Goal: Transaction & Acquisition: Purchase product/service

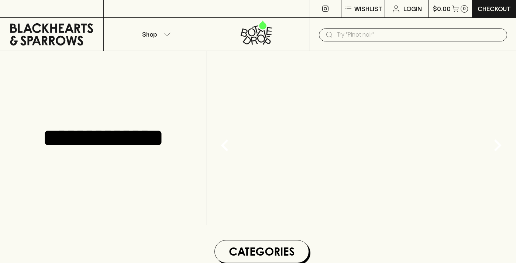
click at [343, 37] on input "text" at bounding box center [419, 35] width 165 height 12
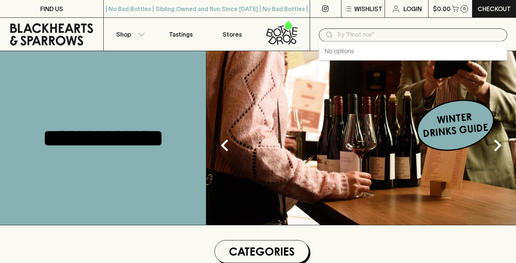
click at [352, 35] on input "text" at bounding box center [419, 35] width 165 height 12
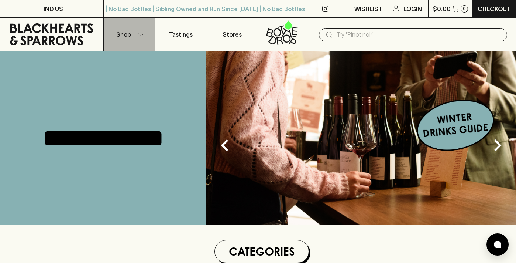
click at [120, 44] on button "Shop" at bounding box center [130, 34] width 52 height 33
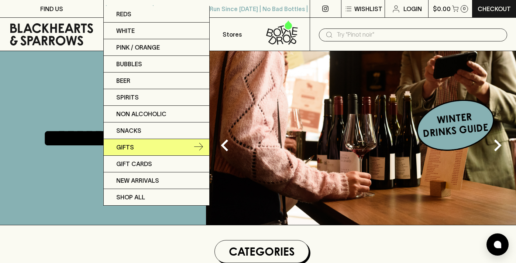
scroll to position [211, 0]
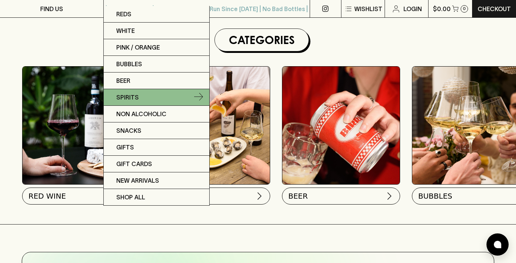
click at [134, 95] on p "Spirits" at bounding box center [127, 97] width 23 height 9
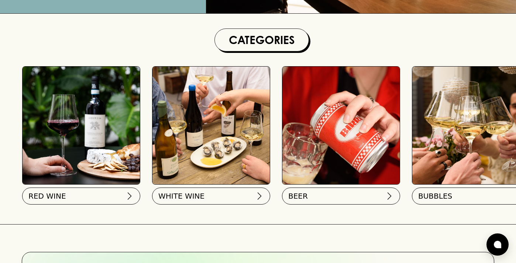
scroll to position [0, 0]
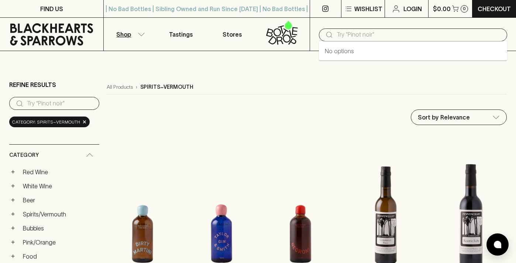
click at [345, 34] on input "text" at bounding box center [419, 35] width 165 height 12
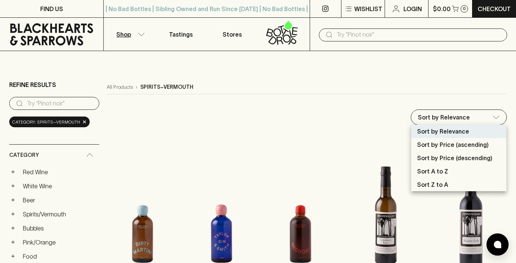
click at [443, 117] on div at bounding box center [258, 131] width 516 height 263
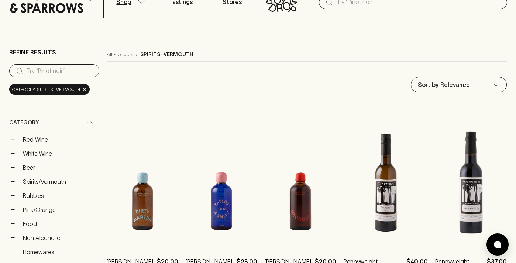
scroll to position [35, 0]
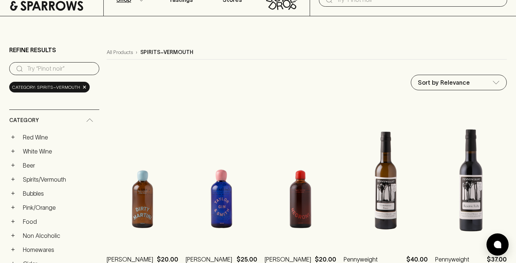
click at [74, 69] on input "search" at bounding box center [60, 69] width 66 height 12
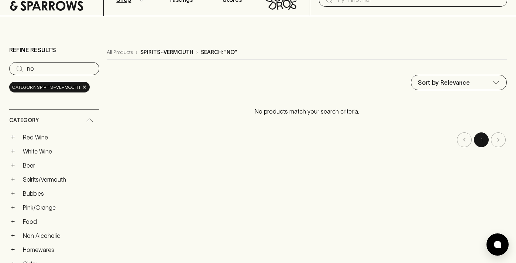
type input "n"
